Goal: Information Seeking & Learning: Understand process/instructions

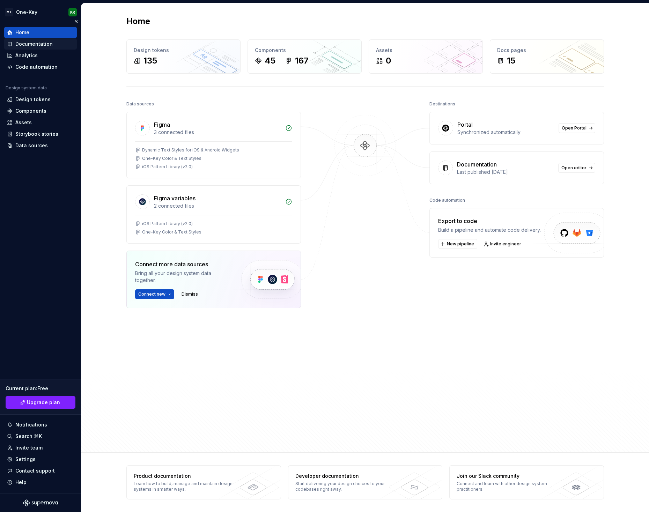
click at [30, 45] on div "Documentation" at bounding box center [33, 43] width 37 height 7
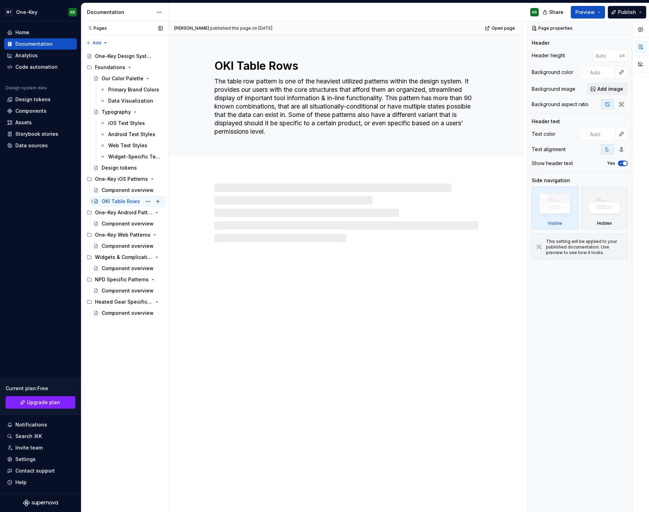
click at [122, 202] on div "OKI Table Rows" at bounding box center [121, 201] width 38 height 7
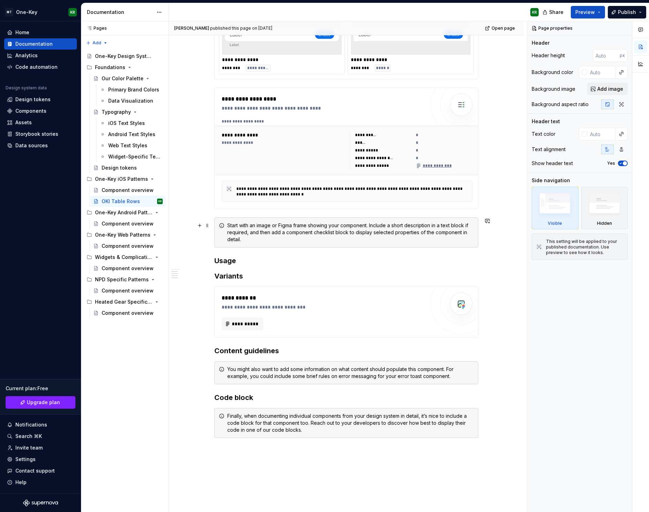
scroll to position [300, 0]
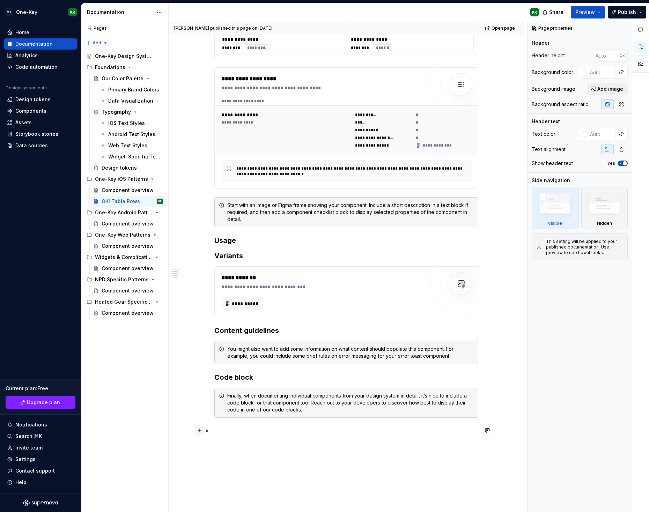
click at [201, 431] on button "button" at bounding box center [200, 430] width 10 height 10
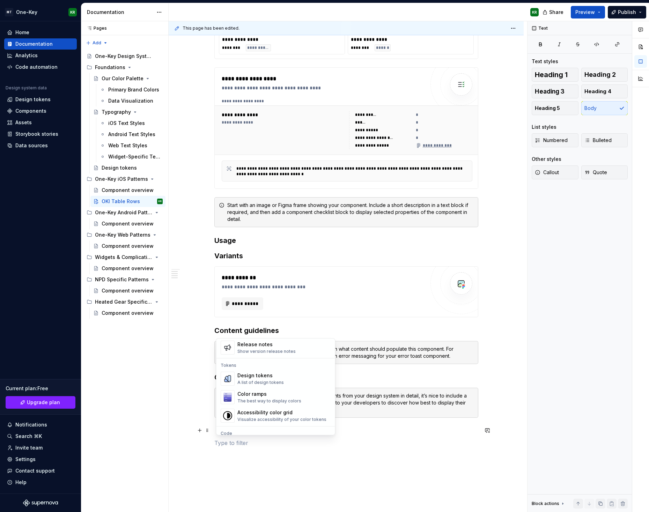
scroll to position [489, 0]
click at [282, 350] on div "Show version release notes" at bounding box center [266, 350] width 58 height 6
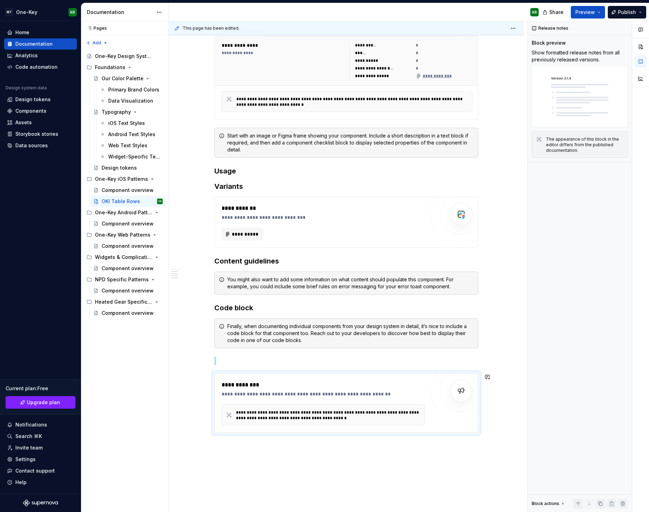
scroll to position [372, 0]
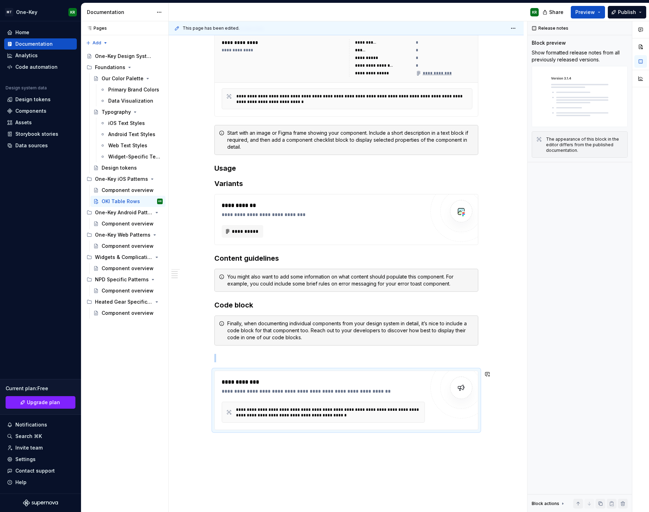
click at [471, 456] on div "**********" at bounding box center [348, 266] width 358 height 491
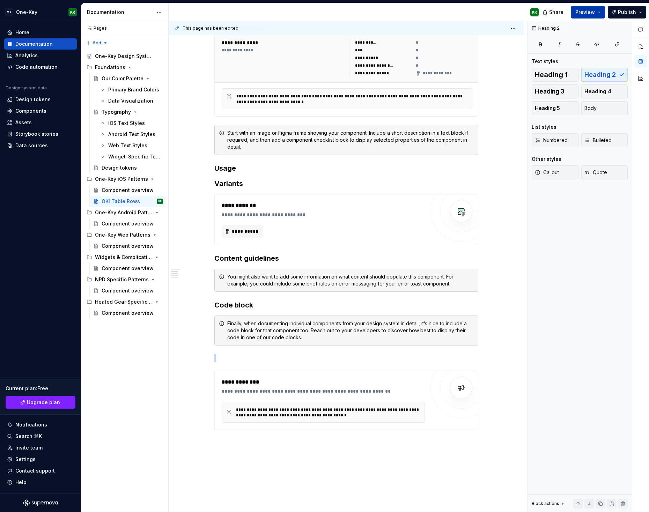
click at [584, 10] on span "Preview" at bounding box center [585, 12] width 20 height 7
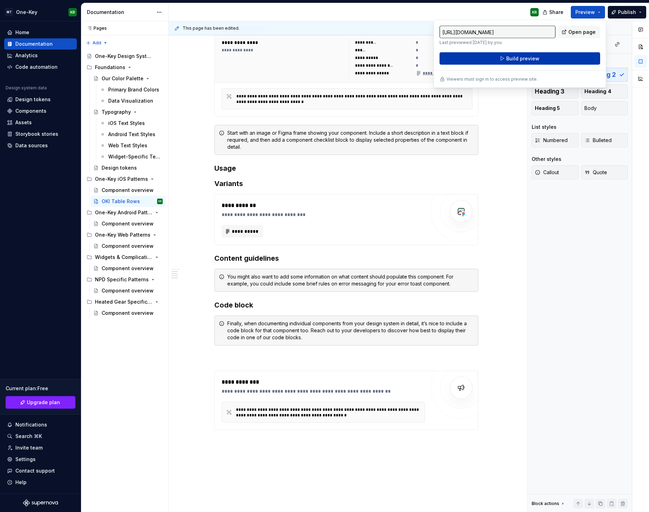
click at [511, 62] on span "Build preview" at bounding box center [522, 58] width 33 height 7
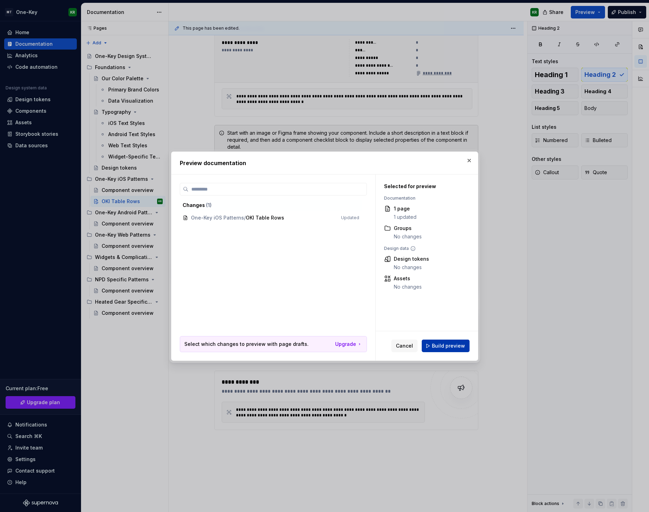
click at [448, 346] on span "Build preview" at bounding box center [448, 345] width 33 height 7
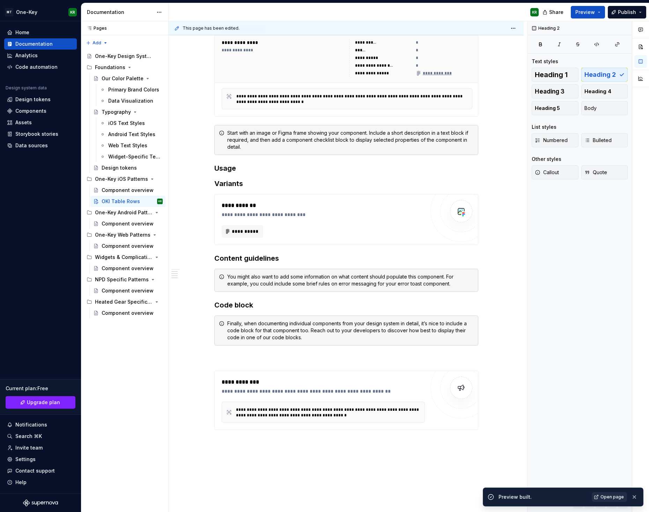
click at [607, 497] on span "Open page" at bounding box center [611, 497] width 23 height 6
click at [221, 441] on div "**********" at bounding box center [348, 266] width 358 height 491
click at [245, 437] on div "**********" at bounding box center [346, 126] width 264 height 624
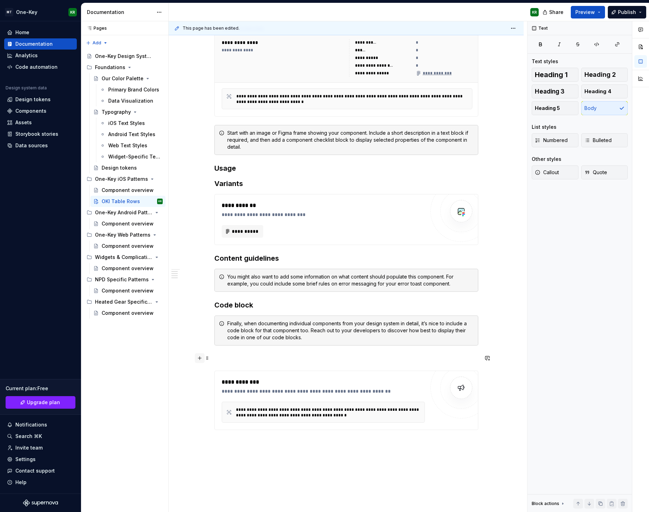
click at [200, 357] on button "button" at bounding box center [200, 358] width 10 height 10
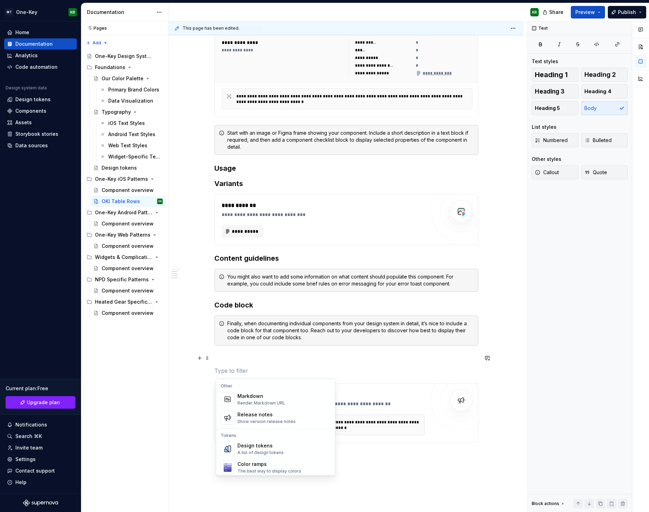
scroll to position [468, 0]
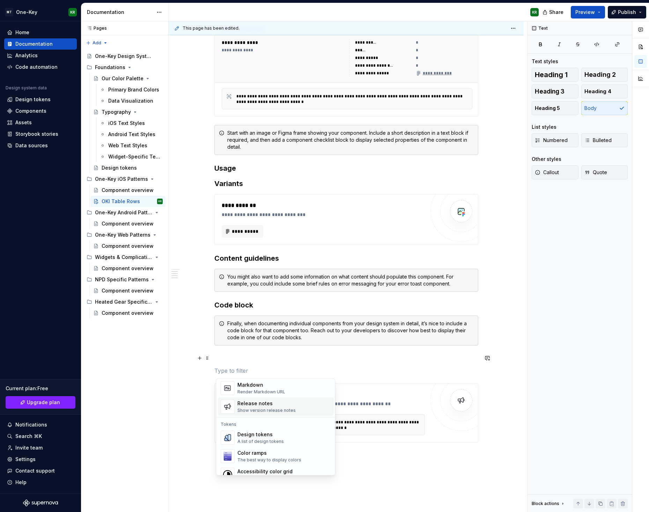
click at [410, 372] on p at bounding box center [346, 370] width 264 height 8
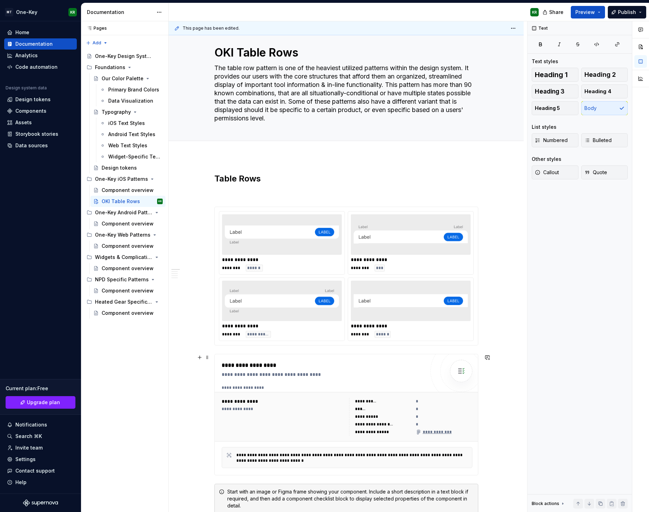
scroll to position [0, 0]
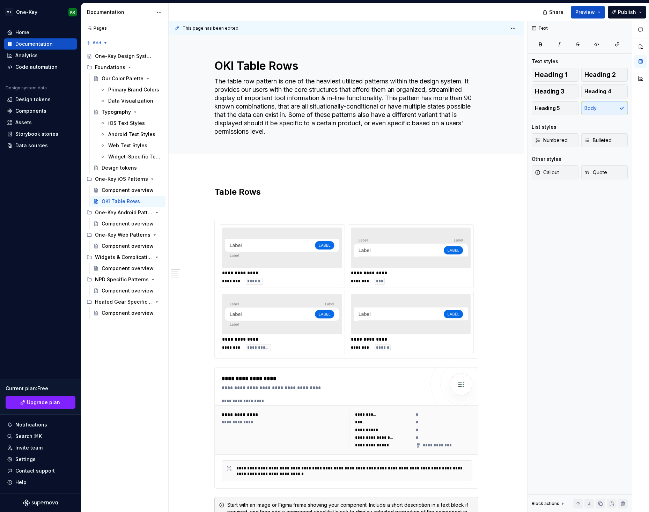
type textarea "*"
